Goal: Check status: Check status

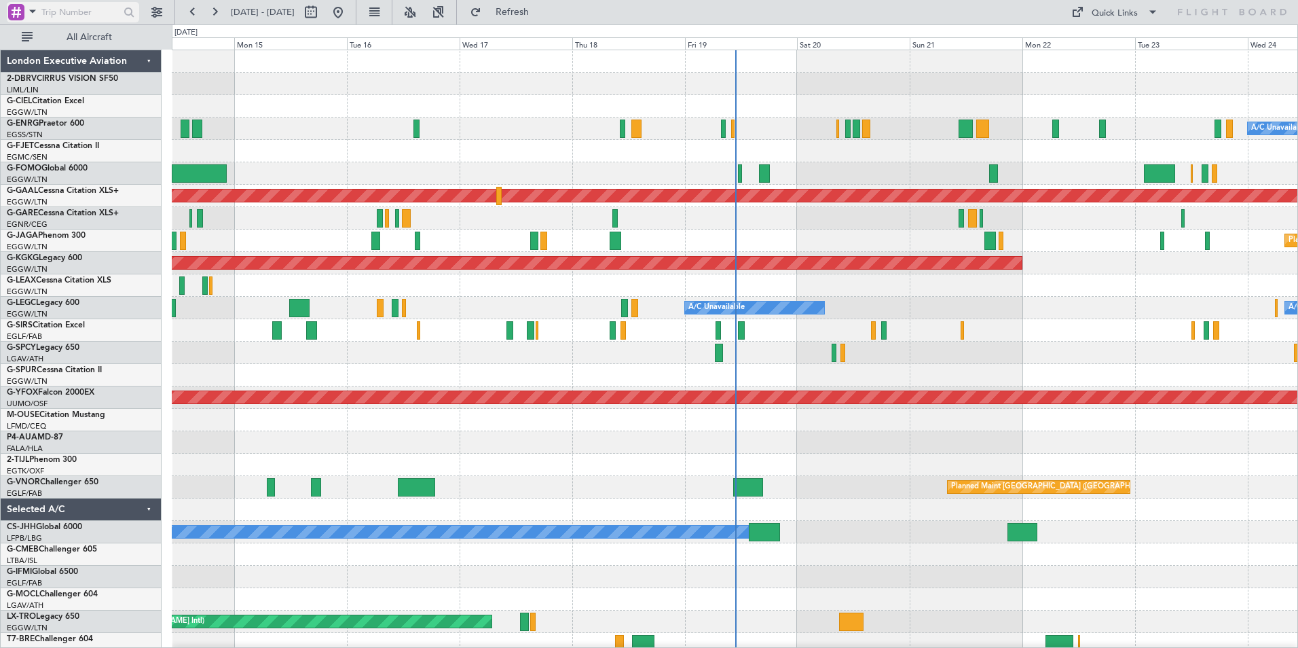
click at [36, 10] on span at bounding box center [32, 11] width 16 height 17
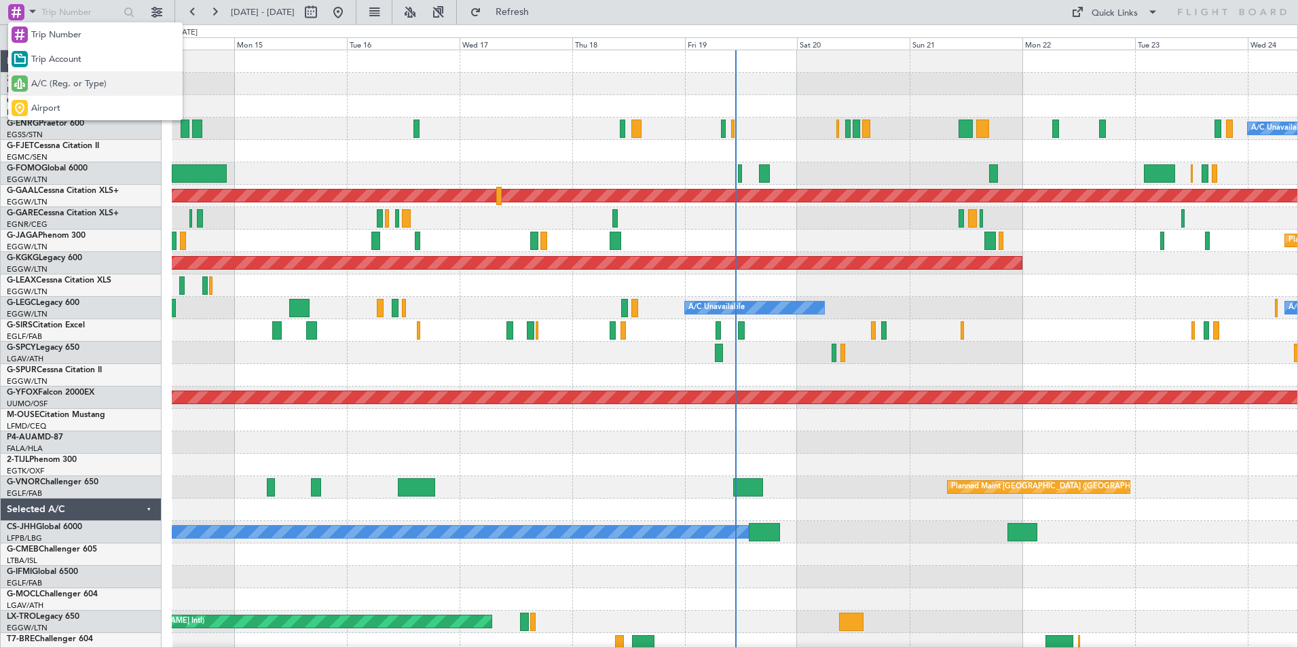
click at [47, 82] on span "A/C (Reg. or Type)" at bounding box center [68, 84] width 75 height 14
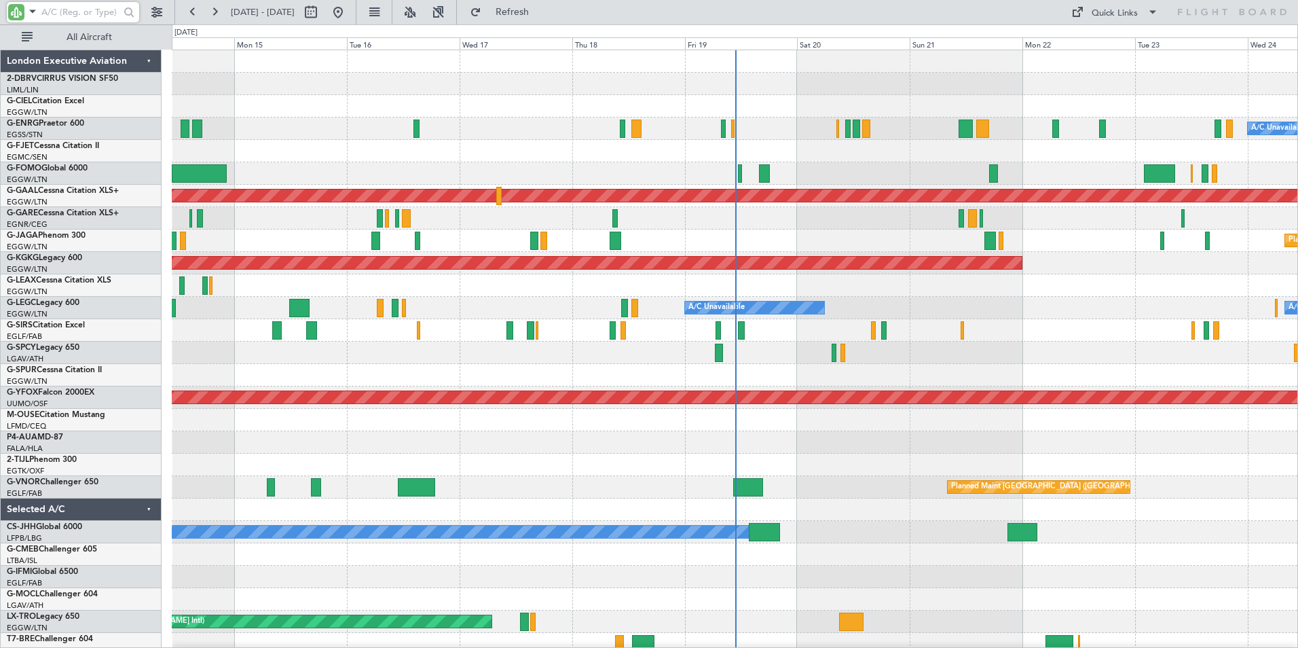
click at [62, 14] on input "text" at bounding box center [80, 12] width 78 height 20
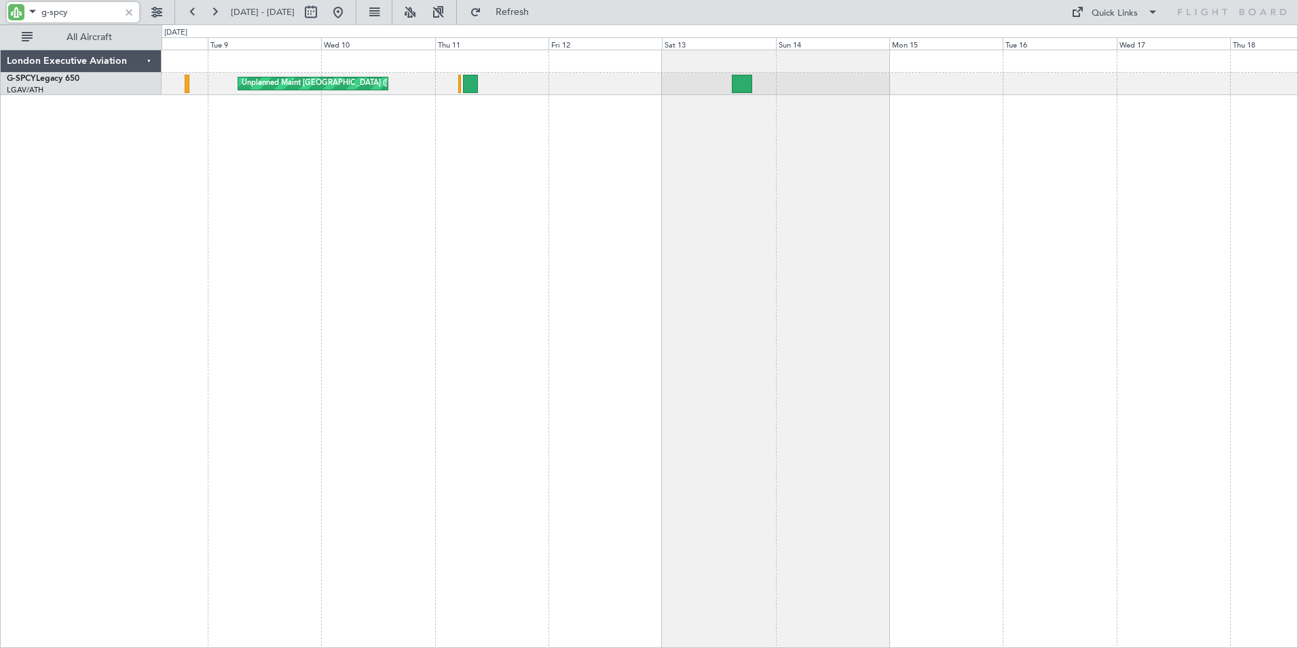
click at [1035, 166] on div "Unplanned Maint [GEOGRAPHIC_DATA] ([PERSON_NAME] Intl)" at bounding box center [730, 349] width 1136 height 598
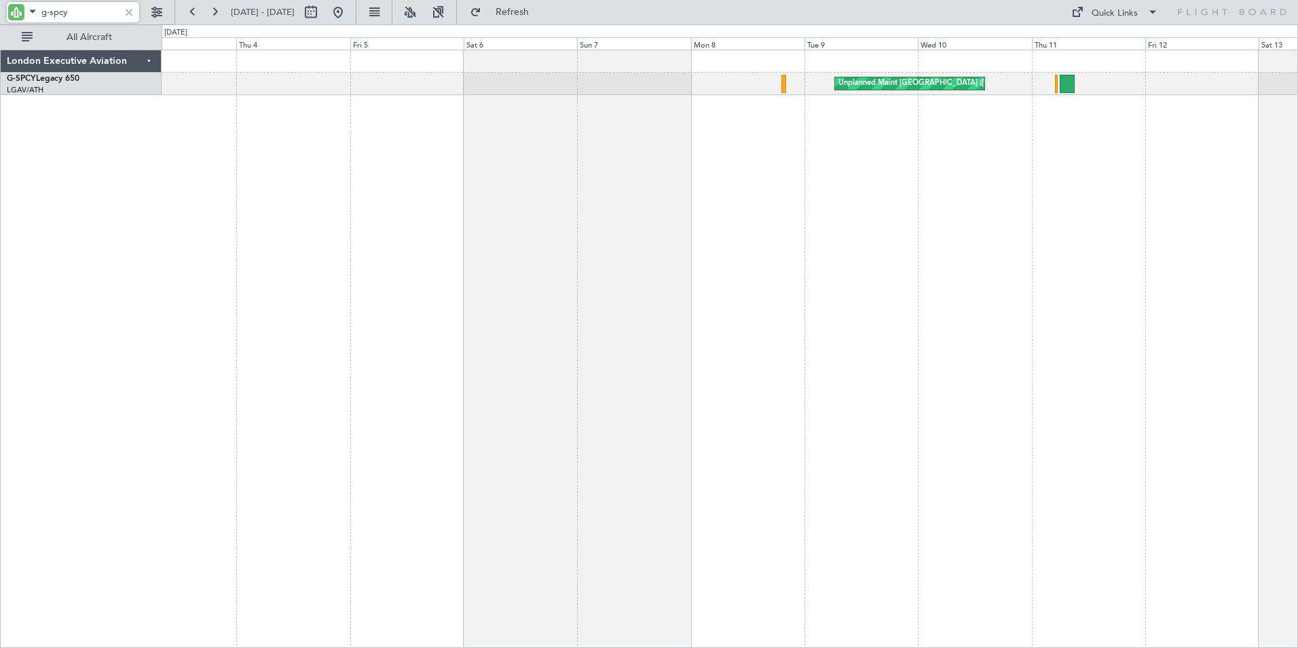
click at [1024, 193] on div "Unplanned Maint [GEOGRAPHIC_DATA] ([PERSON_NAME] Intl)" at bounding box center [730, 349] width 1136 height 598
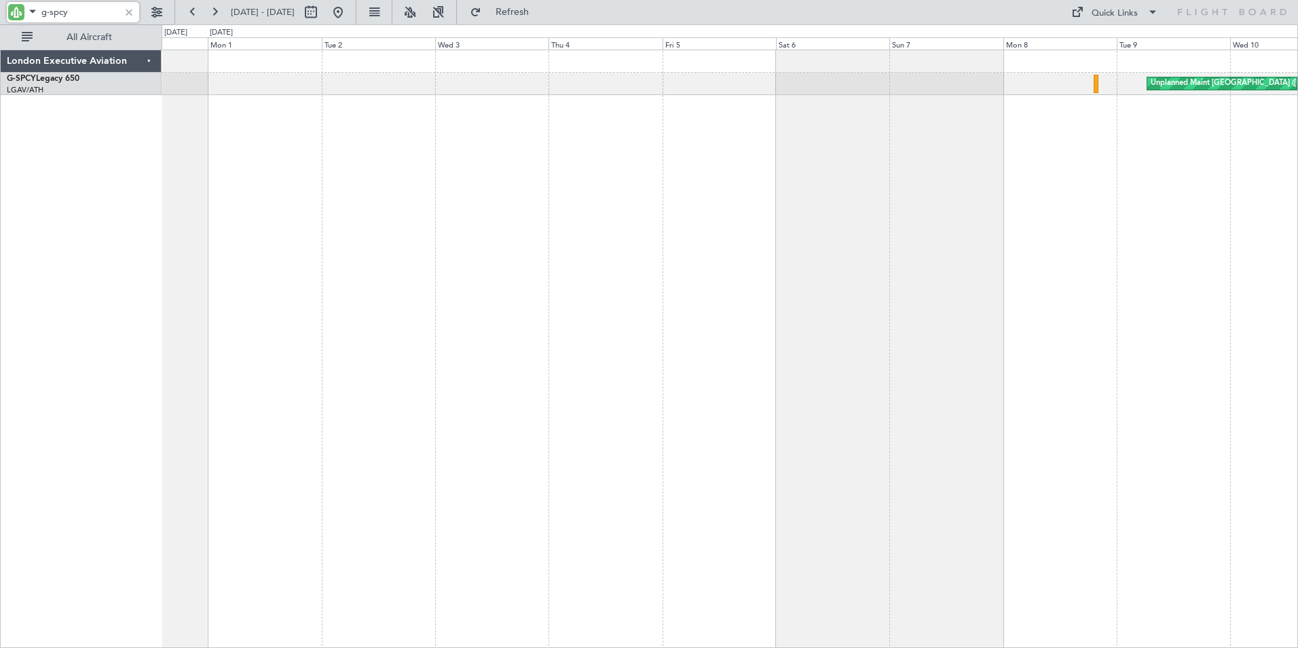
click at [698, 176] on div "Unplanned Maint [GEOGRAPHIC_DATA] ([PERSON_NAME] Intl)" at bounding box center [730, 349] width 1136 height 598
click at [734, 190] on div "Unplanned Maint [GEOGRAPHIC_DATA] ([PERSON_NAME] Intl)" at bounding box center [730, 349] width 1136 height 598
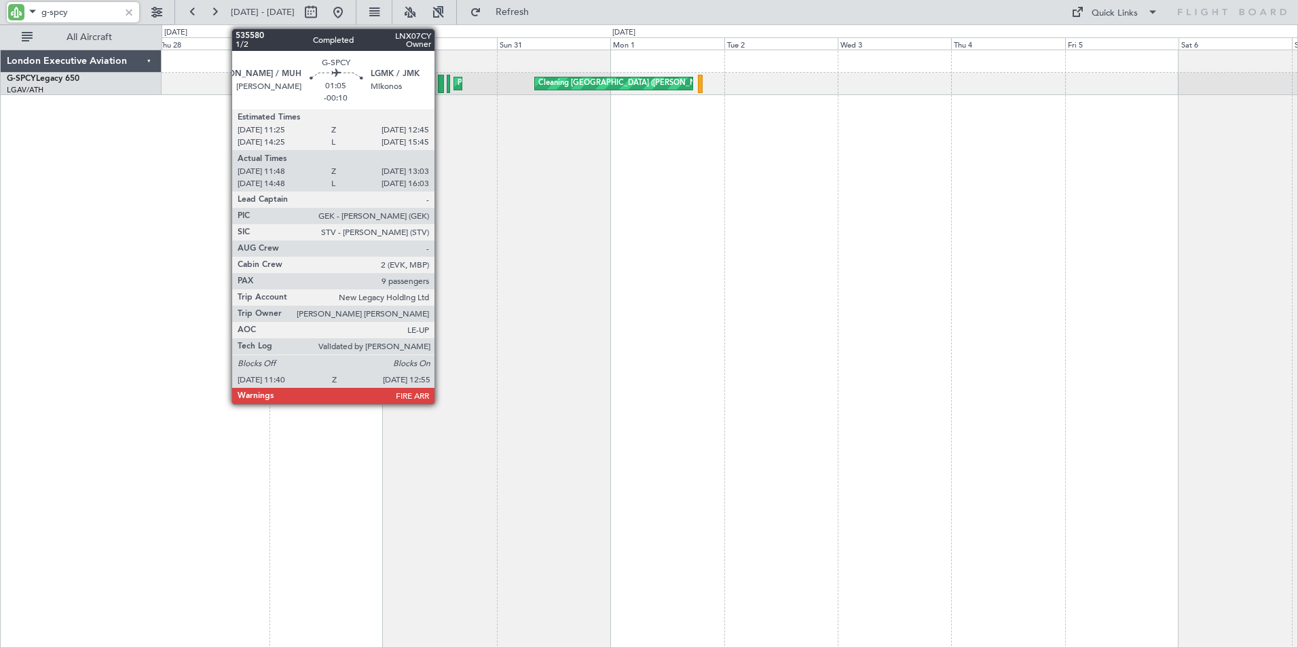
click at [441, 82] on div at bounding box center [441, 84] width 6 height 18
click at [440, 79] on div at bounding box center [441, 84] width 6 height 18
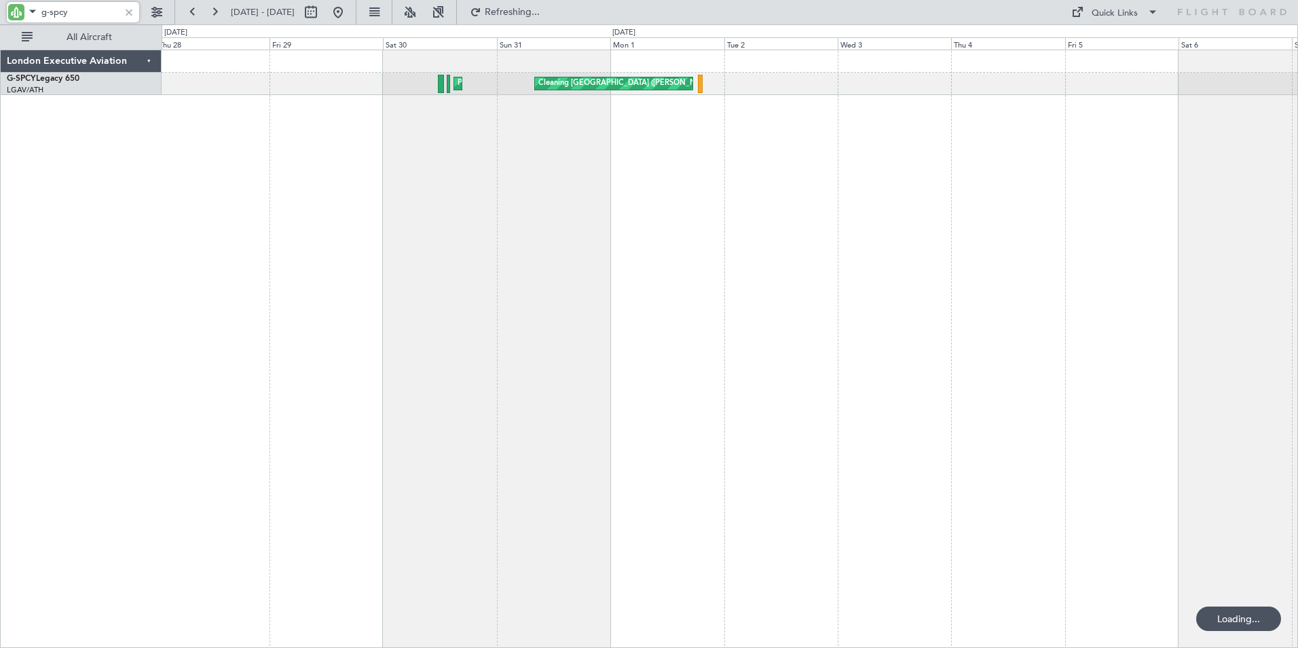
drag, startPoint x: 84, startPoint y: 14, endPoint x: 24, endPoint y: 9, distance: 59.9
click at [24, 9] on div "g-spcy" at bounding box center [73, 12] width 132 height 20
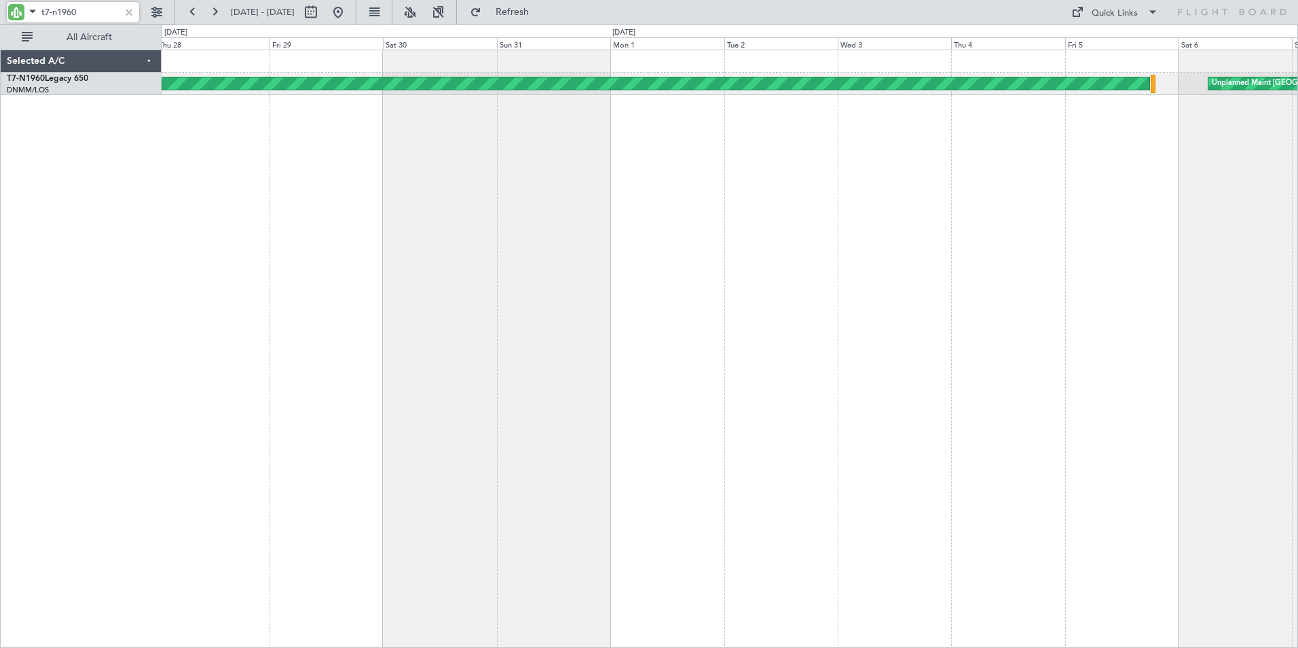
type input "t7-n1960"
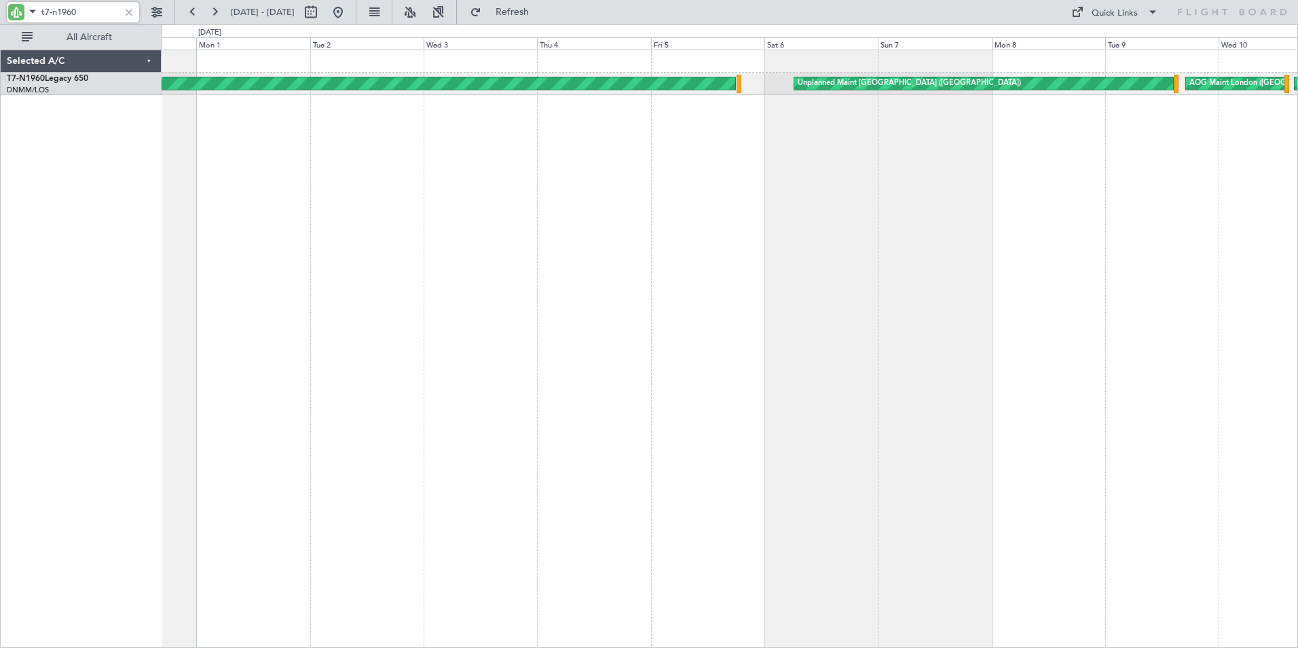
click at [529, 168] on div "Unplanned Maint [GEOGRAPHIC_DATA] ([GEOGRAPHIC_DATA]) Planned Maint [GEOGRAPHIC…" at bounding box center [730, 349] width 1136 height 598
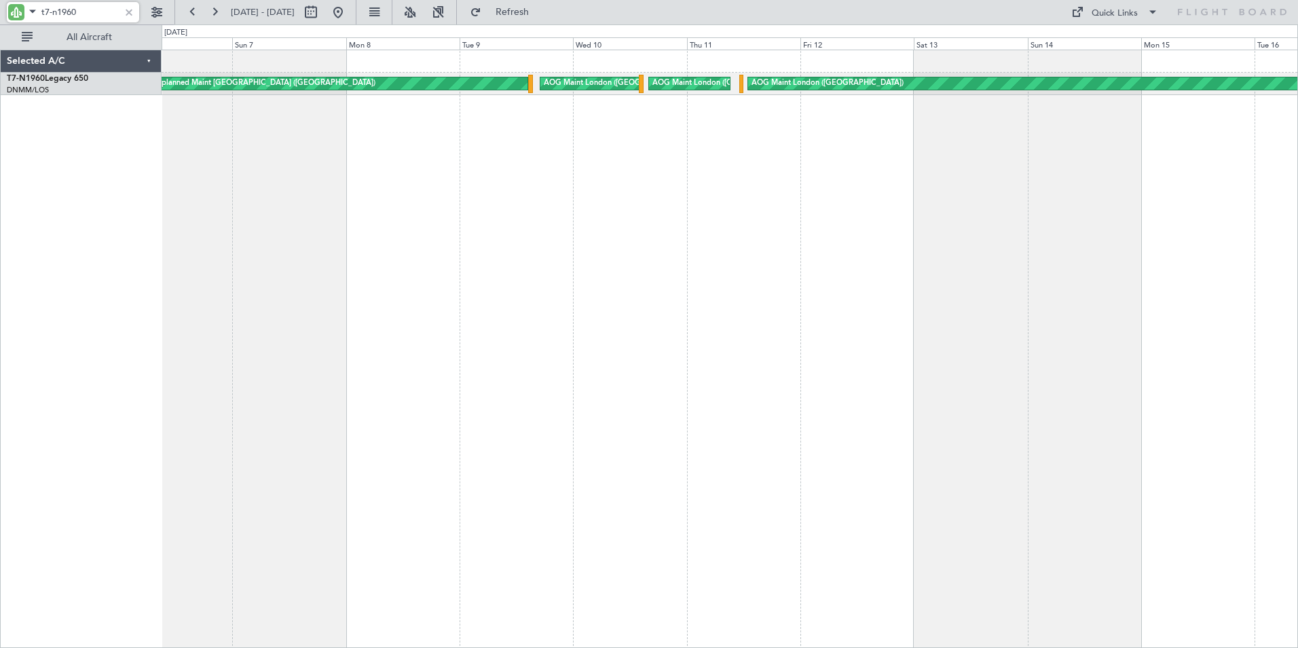
click at [479, 174] on div "Unplanned Maint [GEOGRAPHIC_DATA] ([GEOGRAPHIC_DATA]) AOG Maint [GEOGRAPHIC_DAT…" at bounding box center [730, 349] width 1136 height 598
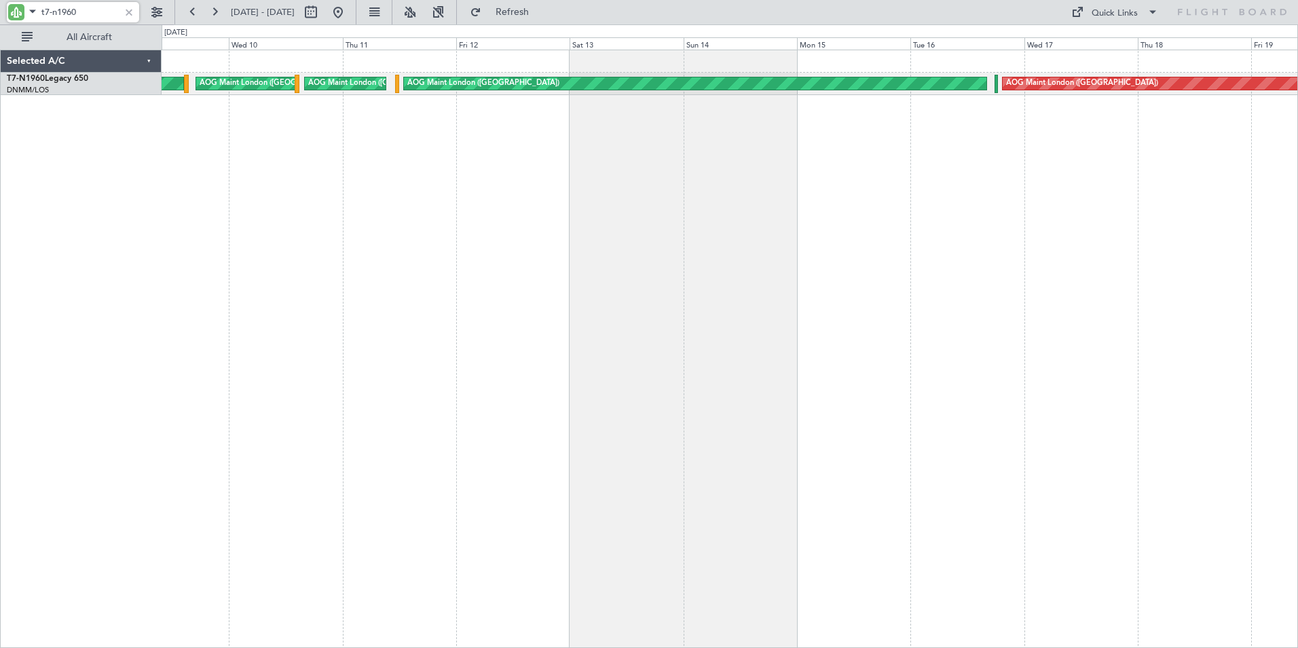
click at [458, 171] on div "Unplanned Maint [GEOGRAPHIC_DATA] ([GEOGRAPHIC_DATA]) AOG Maint [GEOGRAPHIC_DAT…" at bounding box center [730, 349] width 1136 height 598
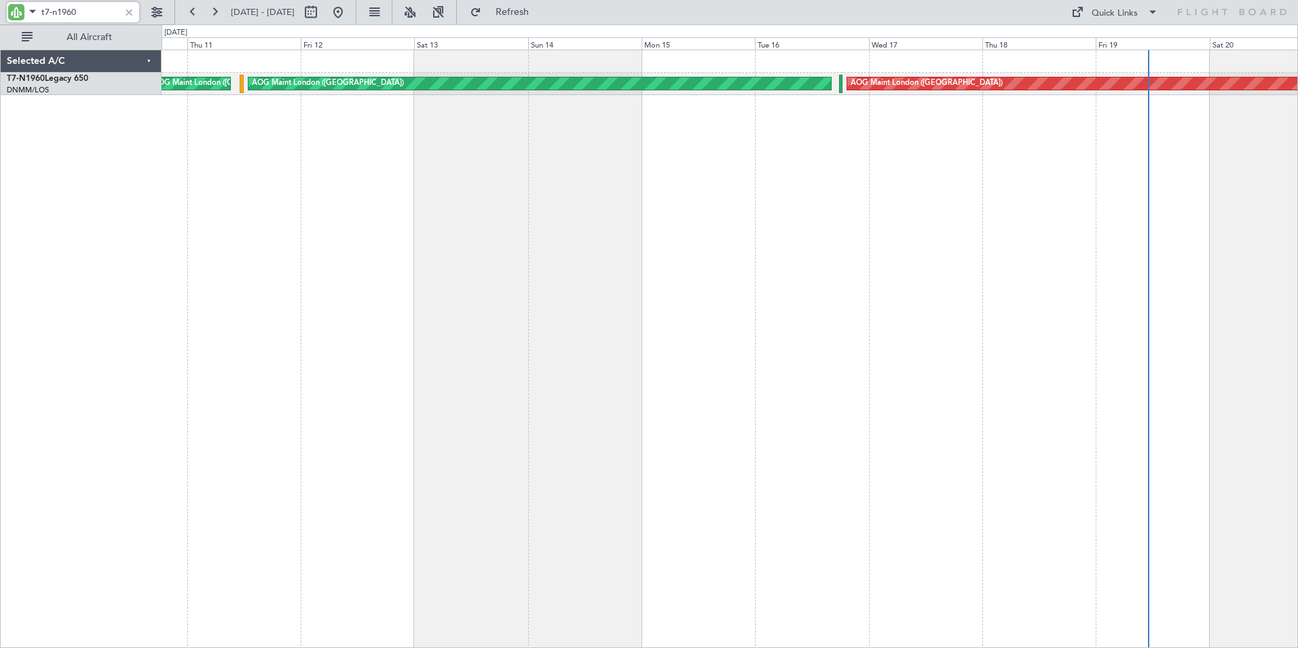
click at [451, 165] on div "AOG Maint London ([GEOGRAPHIC_DATA]) AOG Maint [GEOGRAPHIC_DATA] ([GEOGRAPHIC_D…" at bounding box center [730, 349] width 1136 height 598
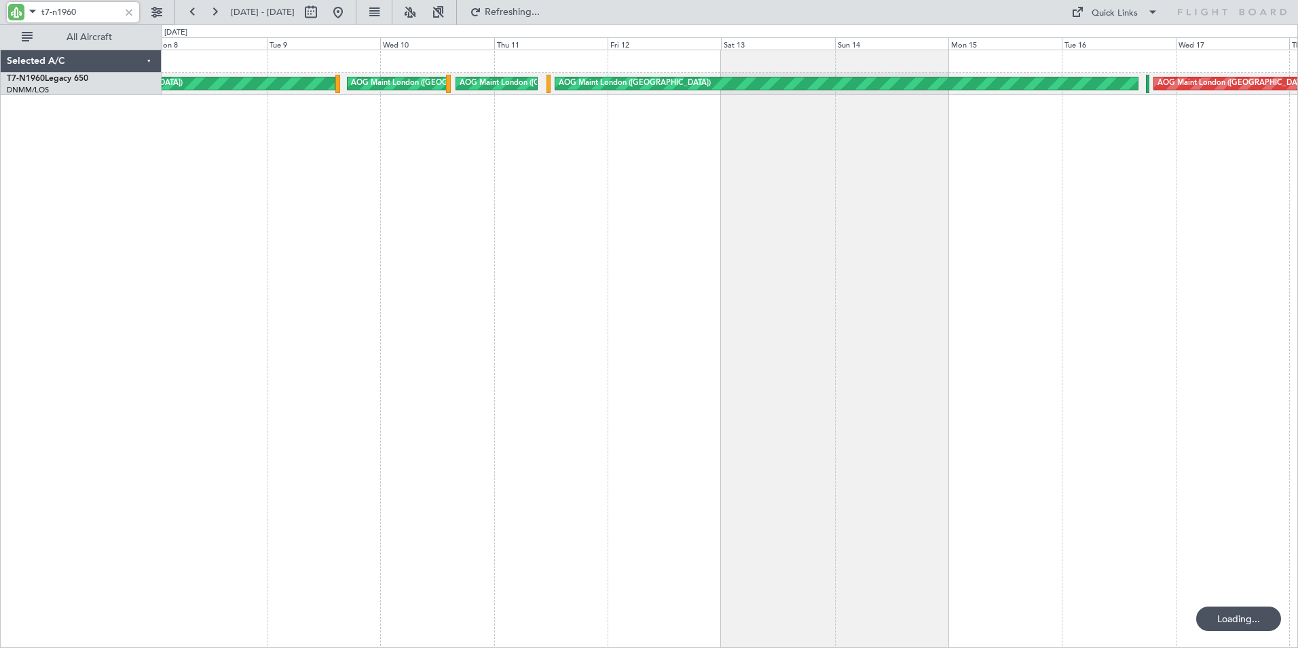
click at [1035, 174] on div "AOG Maint London ([GEOGRAPHIC_DATA]) AOG Maint [GEOGRAPHIC_DATA] ([GEOGRAPHIC_D…" at bounding box center [730, 349] width 1136 height 598
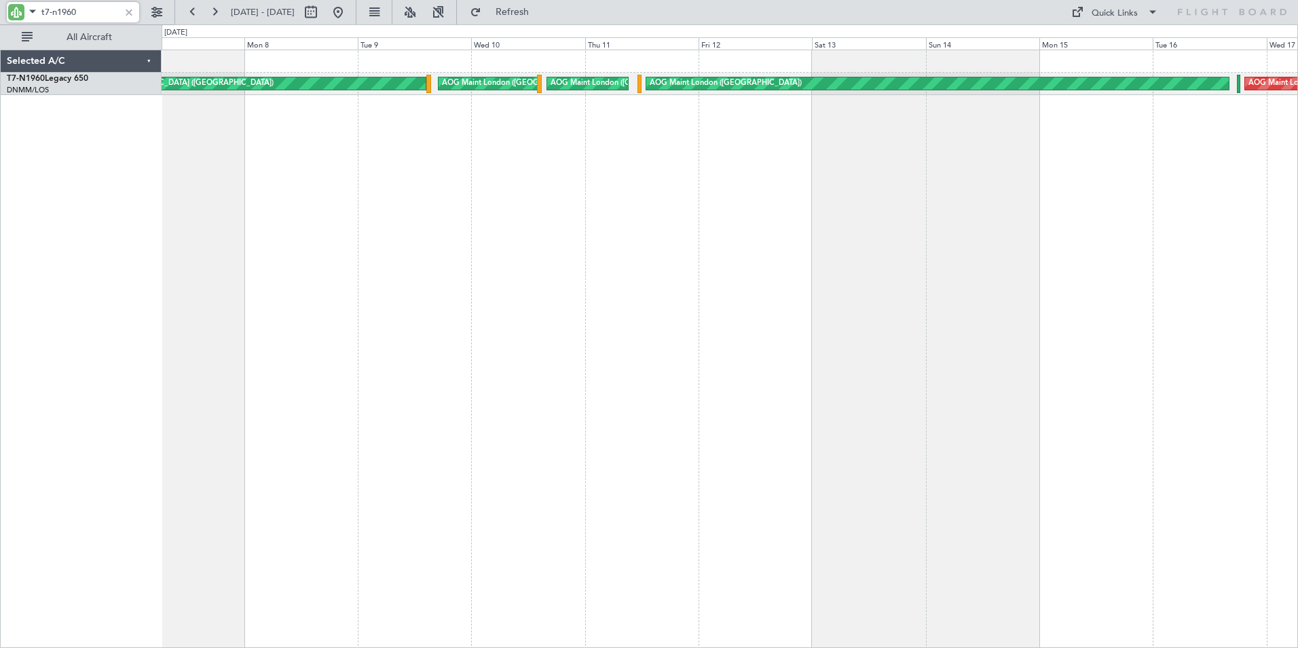
click at [920, 184] on div "AOG Maint London ([GEOGRAPHIC_DATA]) AOG Maint [GEOGRAPHIC_DATA] ([GEOGRAPHIC_D…" at bounding box center [730, 349] width 1136 height 598
